Goal: Information Seeking & Learning: Learn about a topic

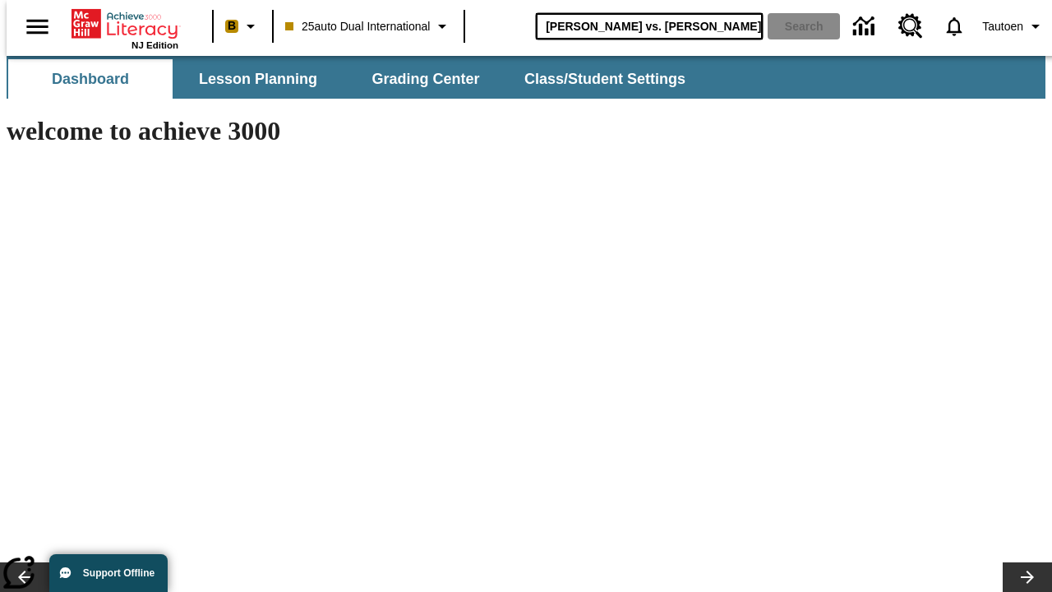
type input "[PERSON_NAME] vs. [PERSON_NAME]"
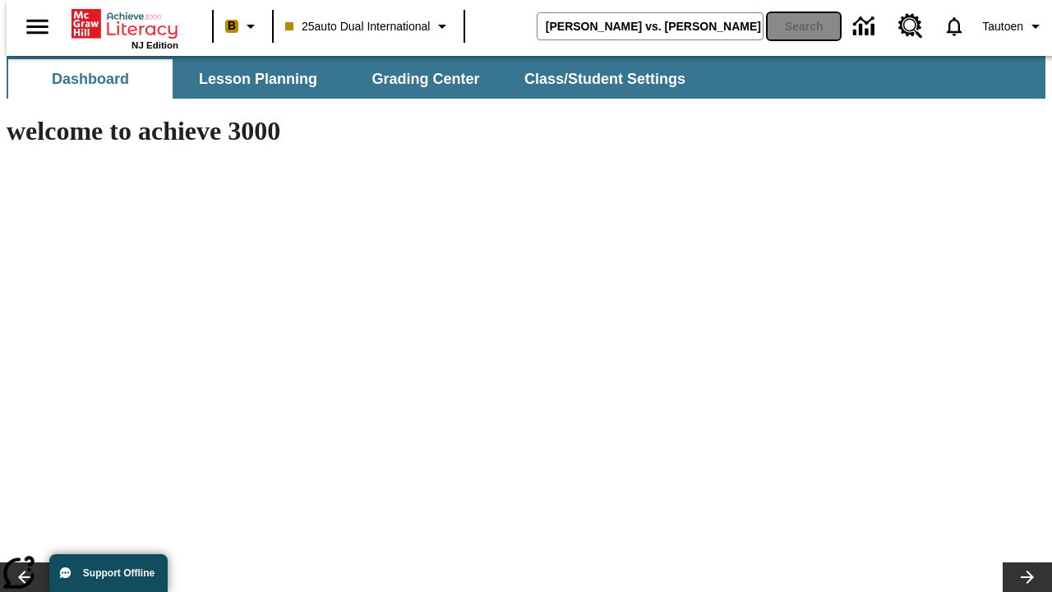
click at [793, 26] on button "Search" at bounding box center [804, 26] width 72 height 26
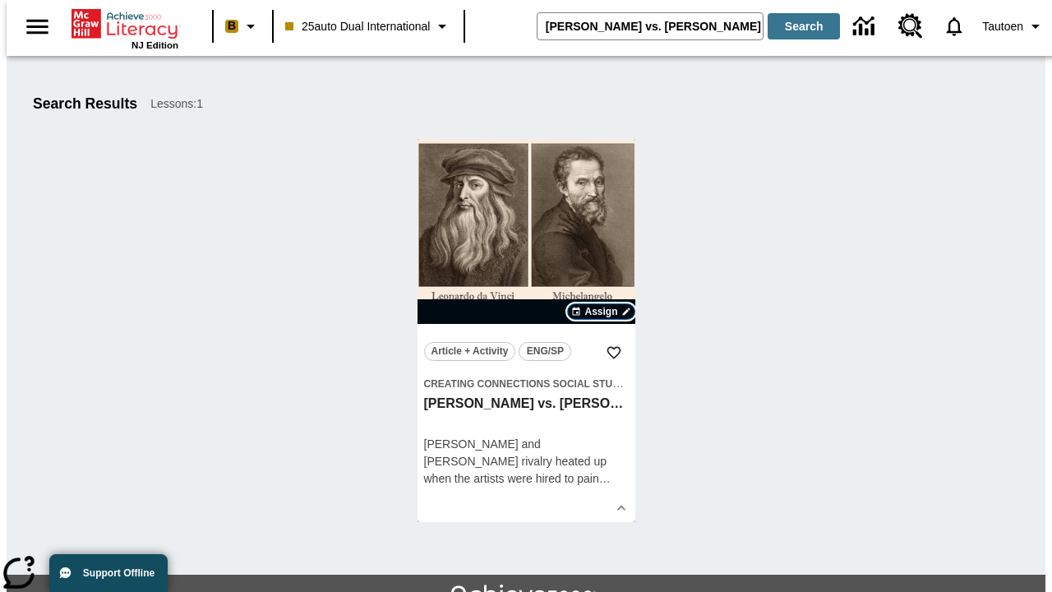
click at [602, 312] on span "Assign" at bounding box center [600, 311] width 33 height 15
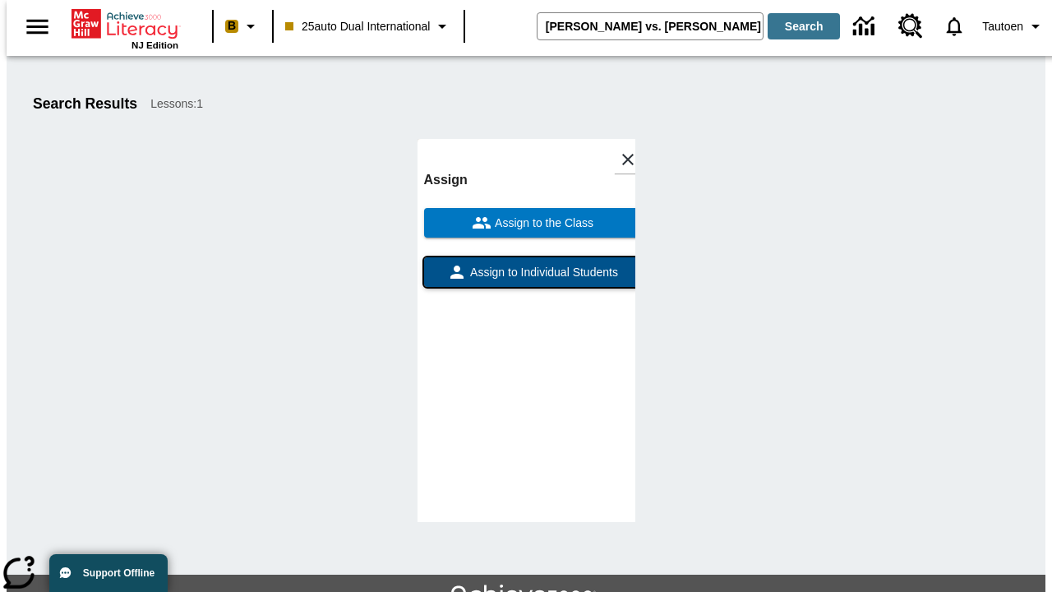
click at [526, 264] on span "Assign to Individual Students" at bounding box center [542, 272] width 151 height 17
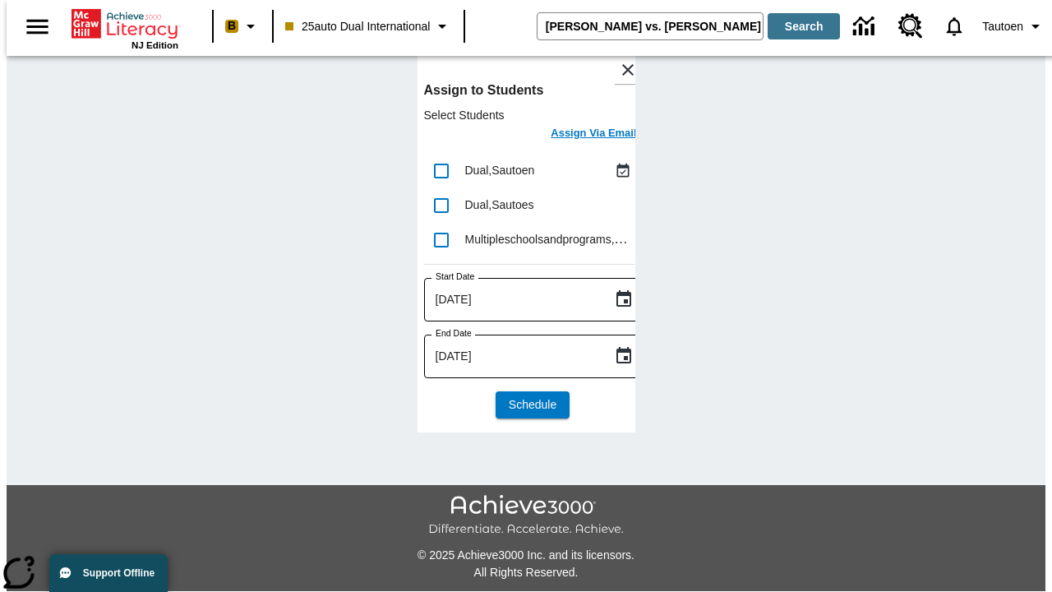
click at [441, 170] on input "lesson details" at bounding box center [441, 171] width 35 height 35
checkbox input "true"
click at [581, 135] on h6 "Assign Via Email" at bounding box center [593, 133] width 85 height 19
